Goal: Task Accomplishment & Management: Manage account settings

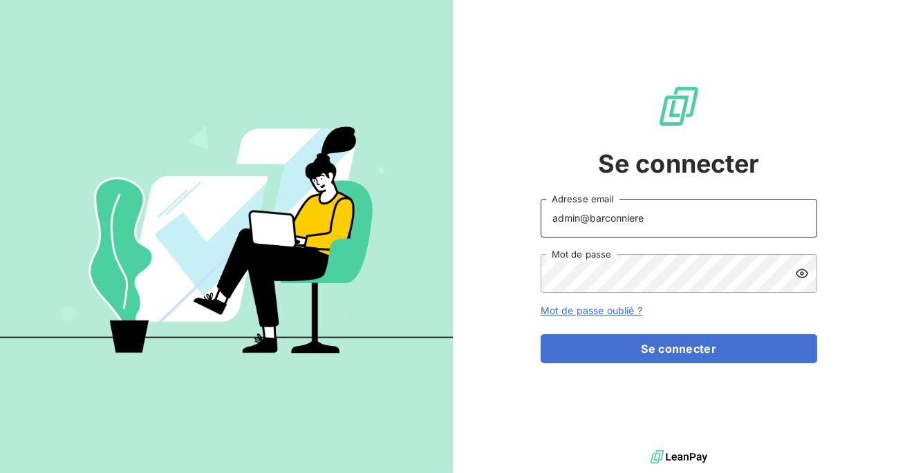
click at [678, 215] on input "admin@barconniere" at bounding box center [678, 218] width 276 height 39
click at [608, 222] on input "admin@ardèchefrais" at bounding box center [678, 218] width 276 height 39
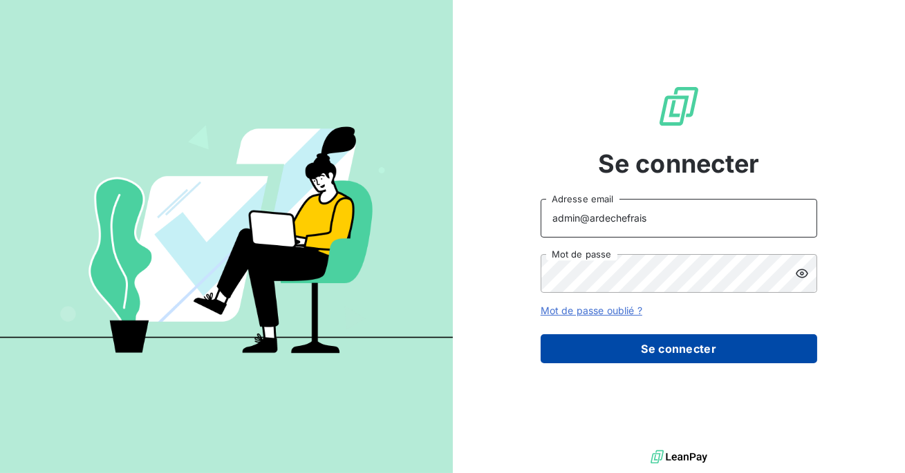
type input "admin@ardechefrais"
click at [642, 354] on button "Se connecter" at bounding box center [678, 348] width 276 height 29
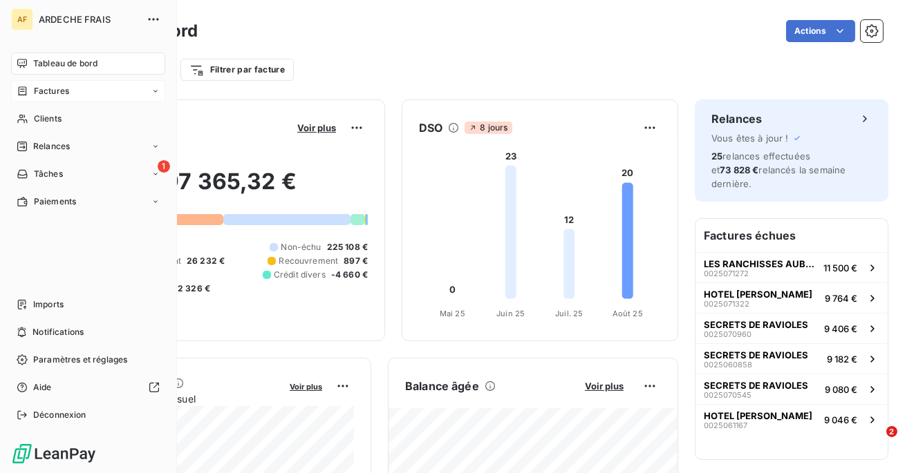
click at [48, 93] on span "Factures" at bounding box center [51, 91] width 35 height 12
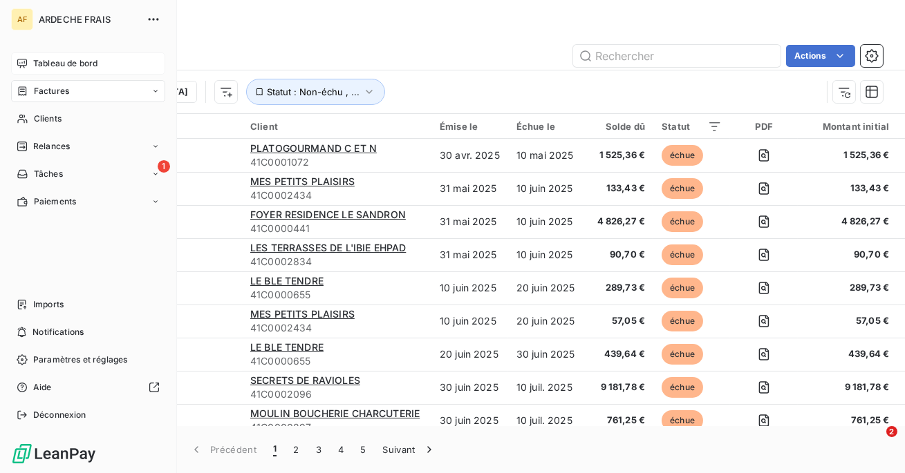
click at [42, 70] on div "Tableau de bord" at bounding box center [88, 64] width 154 height 22
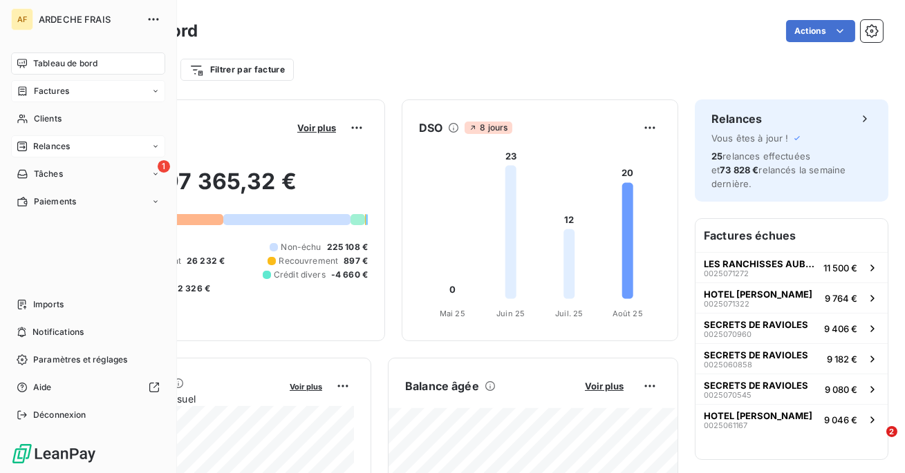
click at [50, 148] on span "Relances" at bounding box center [51, 146] width 37 height 12
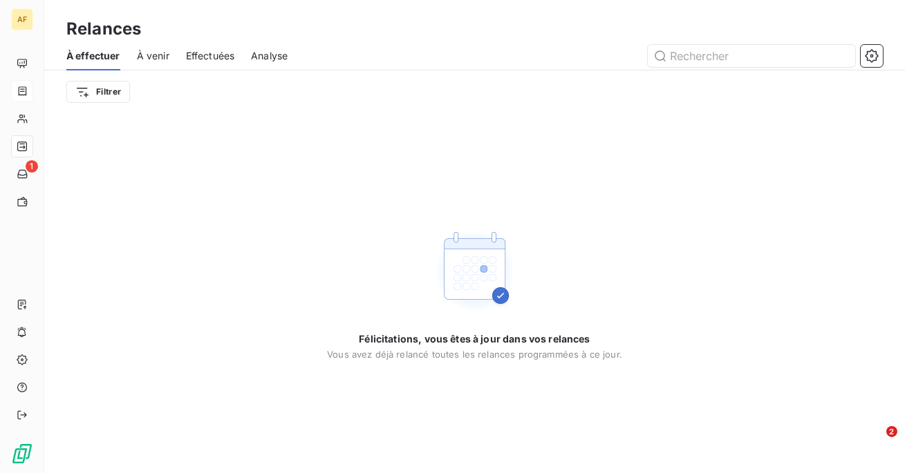
click at [205, 56] on span "Effectuées" at bounding box center [210, 56] width 49 height 14
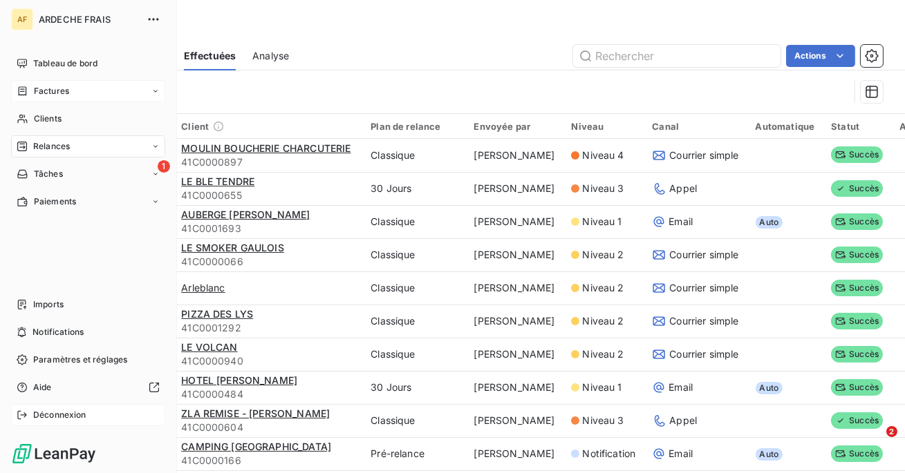
click at [53, 421] on span "Déconnexion" at bounding box center [59, 415] width 53 height 12
